Goal: Manage account settings

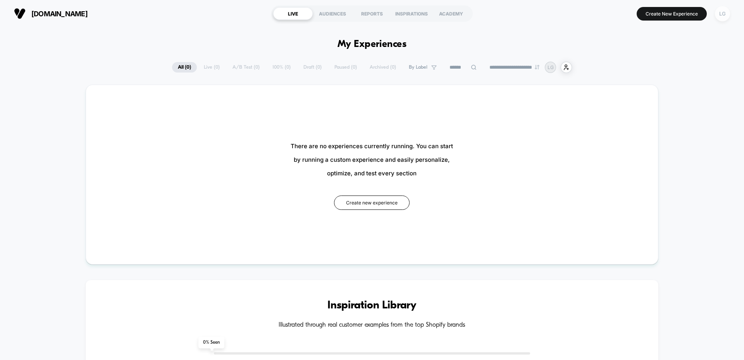
click at [724, 14] on div "LG" at bounding box center [722, 13] width 15 height 15
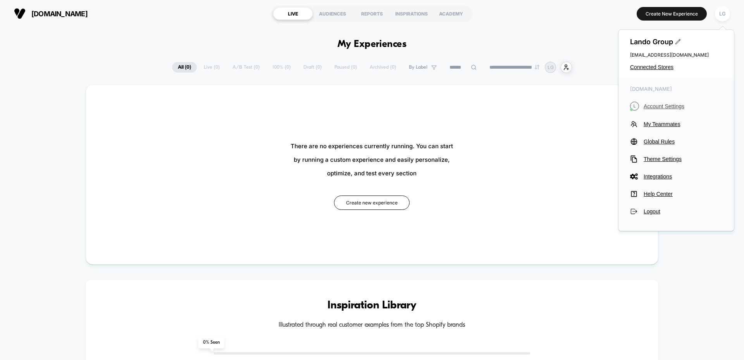
click at [653, 103] on span "Account Settings" at bounding box center [683, 106] width 79 height 6
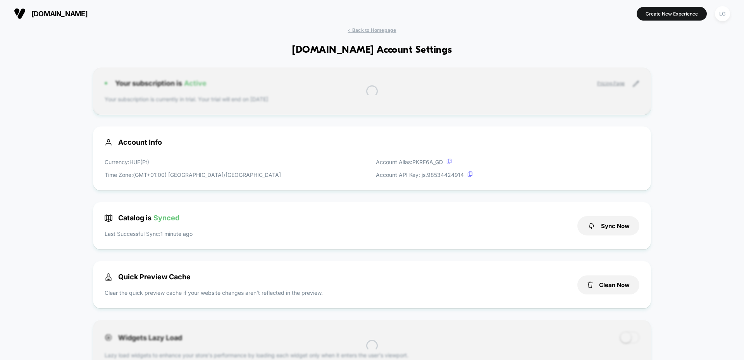
scroll to position [105, 0]
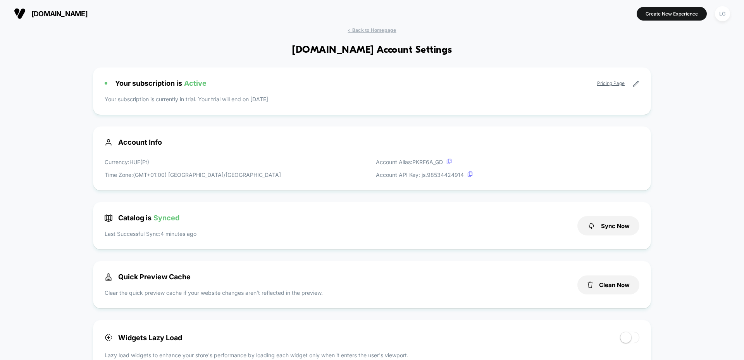
click at [187, 79] on div "Your subscription is Active Pricing Page Your subscription is currently in tria…" at bounding box center [372, 90] width 558 height 47
click at [187, 83] on span "Active" at bounding box center [195, 83] width 22 height 8
click at [157, 85] on span "Your subscription is Active" at bounding box center [160, 83] width 91 height 8
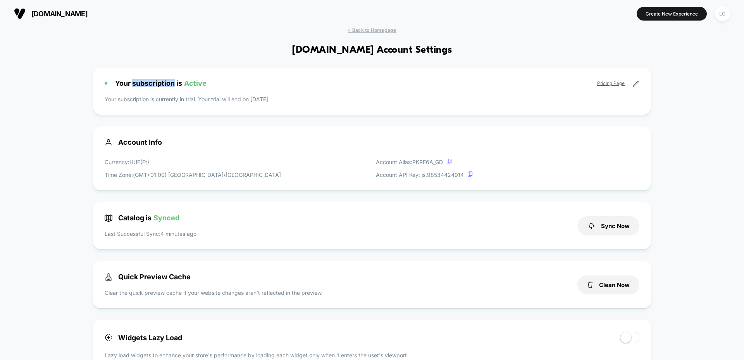
click at [231, 101] on p "Your subscription is currently in trial. Your trial will end on [DATE]" at bounding box center [372, 99] width 535 height 8
click at [636, 85] on icon at bounding box center [636, 83] width 7 height 7
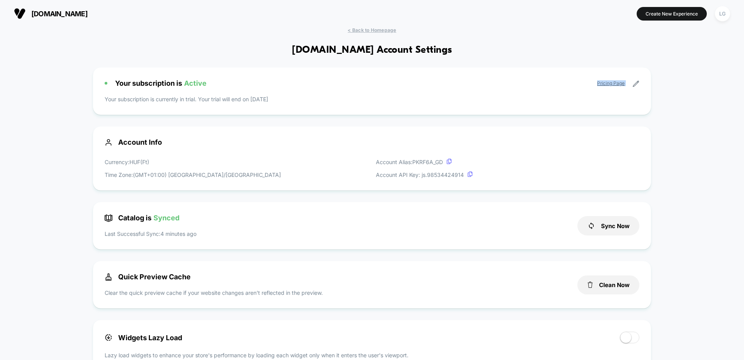
click at [636, 85] on icon at bounding box center [636, 83] width 7 height 7
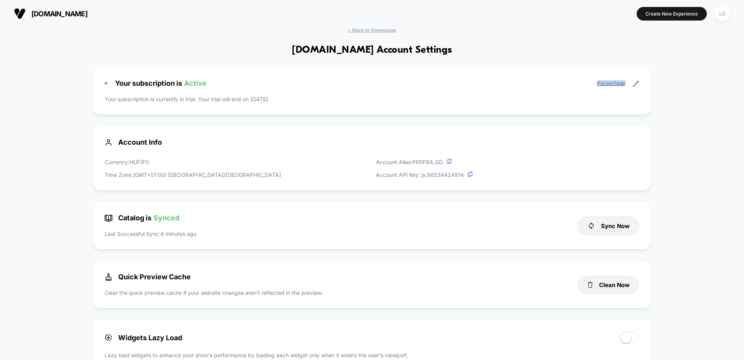
click at [636, 85] on icon at bounding box center [636, 83] width 7 height 7
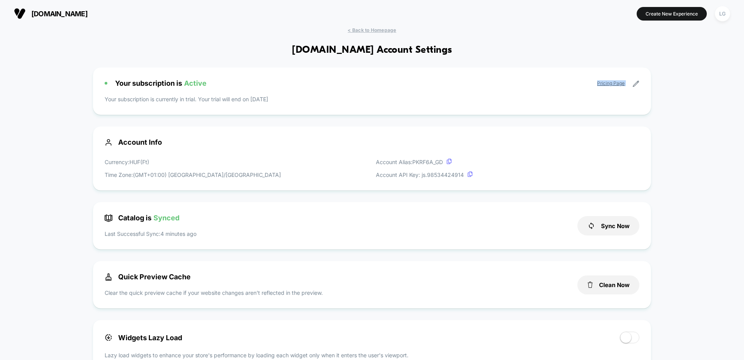
click at [636, 85] on icon at bounding box center [636, 83] width 7 height 7
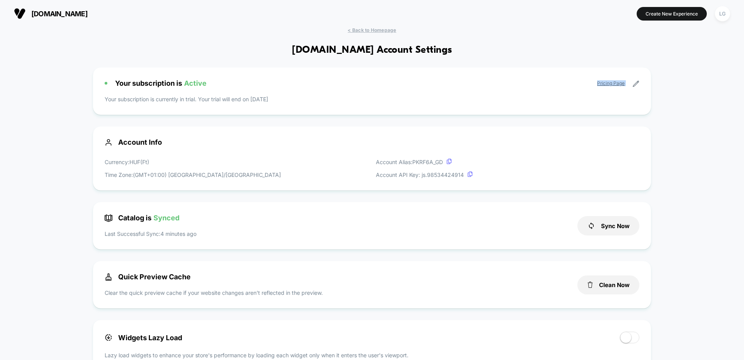
click at [636, 85] on icon at bounding box center [636, 83] width 7 height 7
click at [600, 104] on div "Your subscription is Active Pricing Page Your subscription is currently in tria…" at bounding box center [372, 90] width 558 height 47
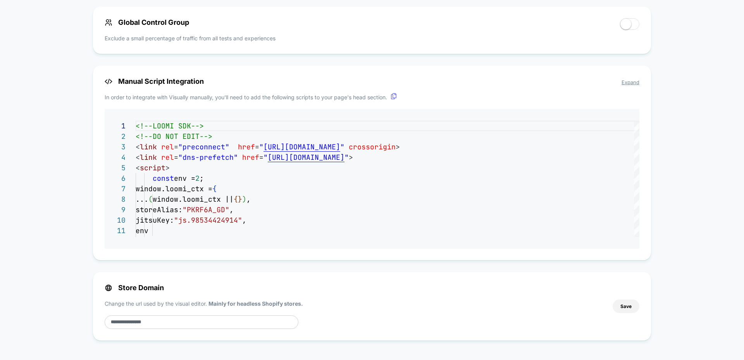
scroll to position [0, 0]
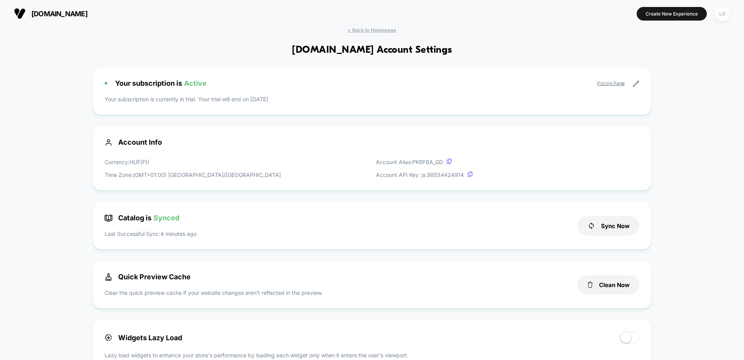
click at [723, 17] on div "LG" at bounding box center [722, 13] width 15 height 15
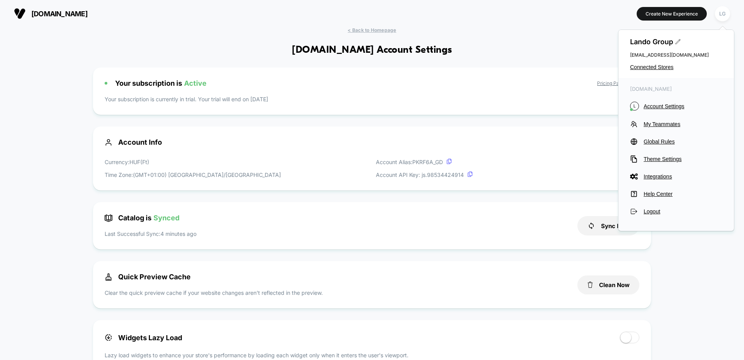
click at [678, 41] on icon at bounding box center [678, 41] width 5 height 5
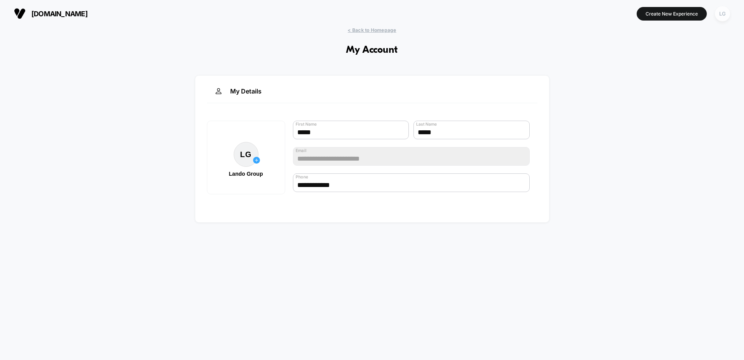
click at [725, 14] on div "LG" at bounding box center [722, 13] width 15 height 15
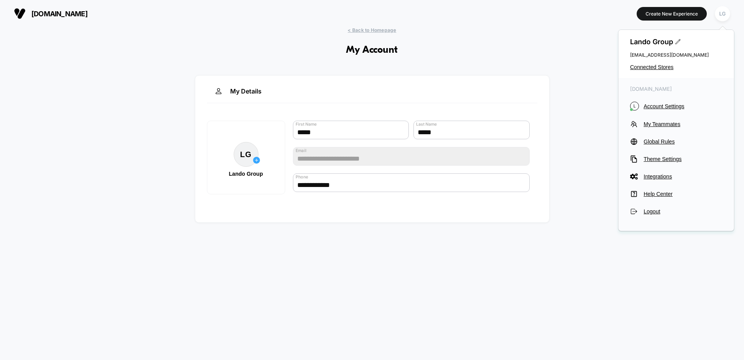
click at [657, 199] on div "[DOMAIN_NAME] L Account Settings My Teammates Global Rules Theme Settings Integ…" at bounding box center [677, 150] width 116 height 145
click at [660, 197] on span "Help Center" at bounding box center [683, 194] width 79 height 6
